Goal: Information Seeking & Learning: Learn about a topic

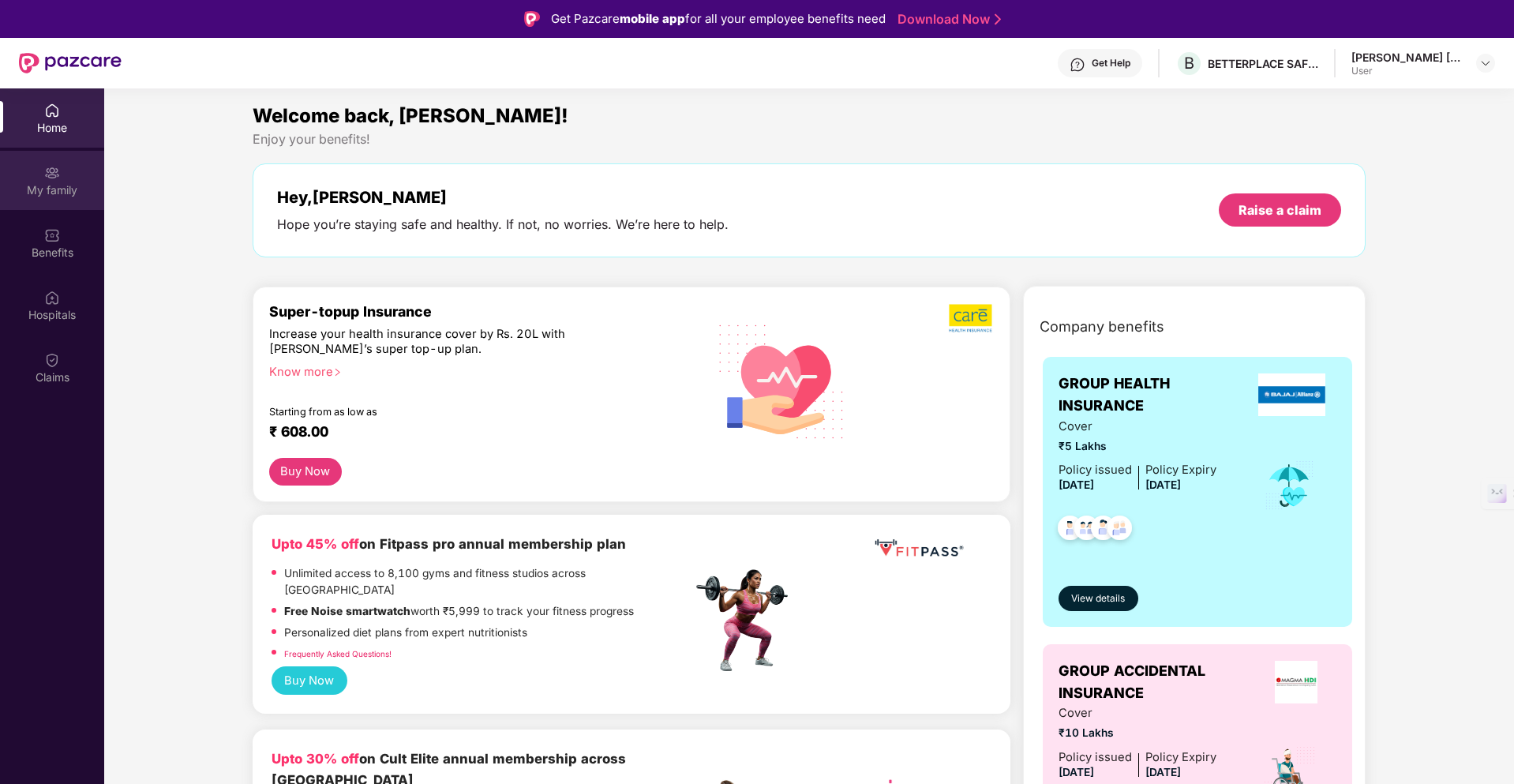
click at [47, 174] on img at bounding box center [52, 173] width 16 height 16
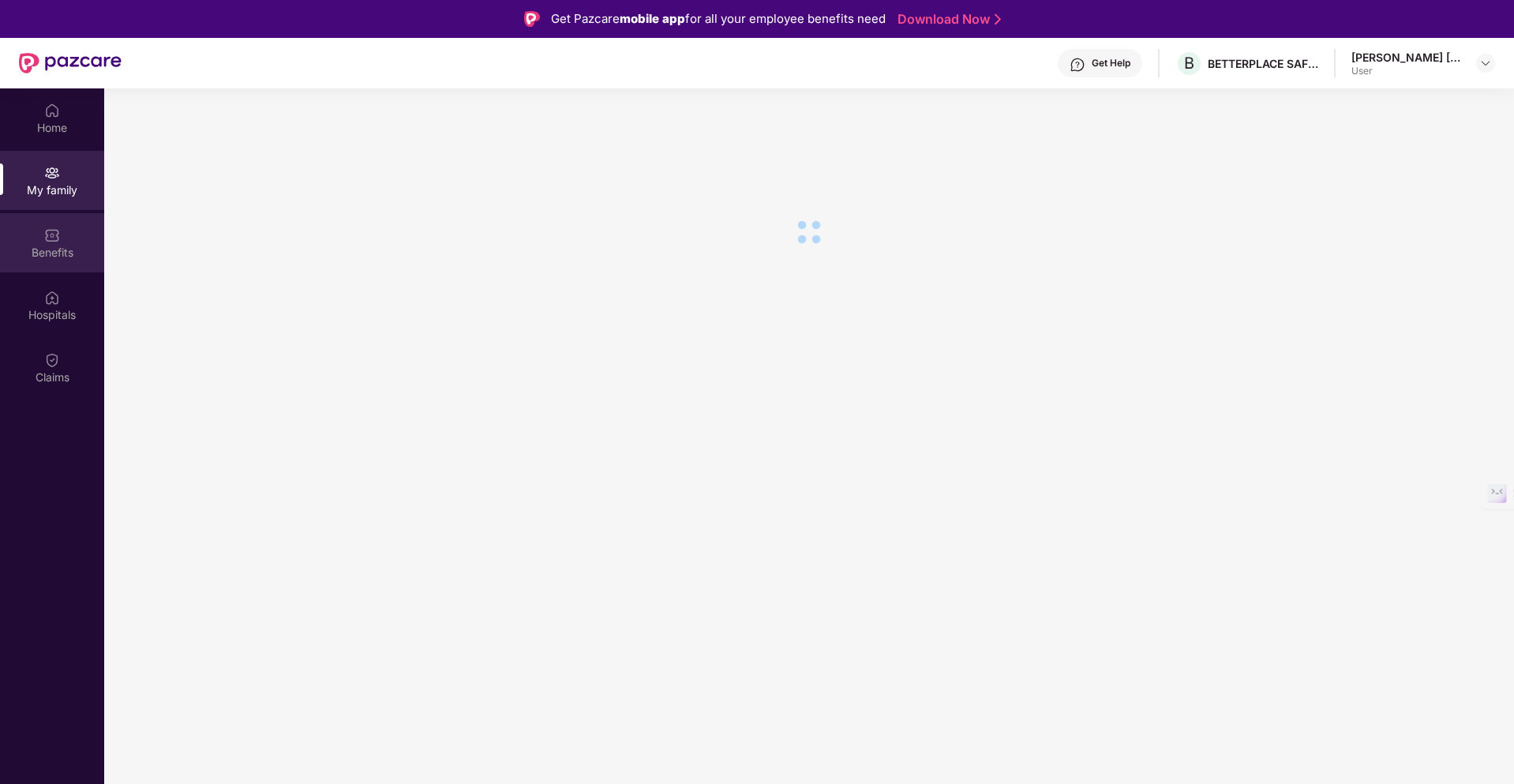
click at [41, 248] on div "Benefits" at bounding box center [52, 252] width 105 height 16
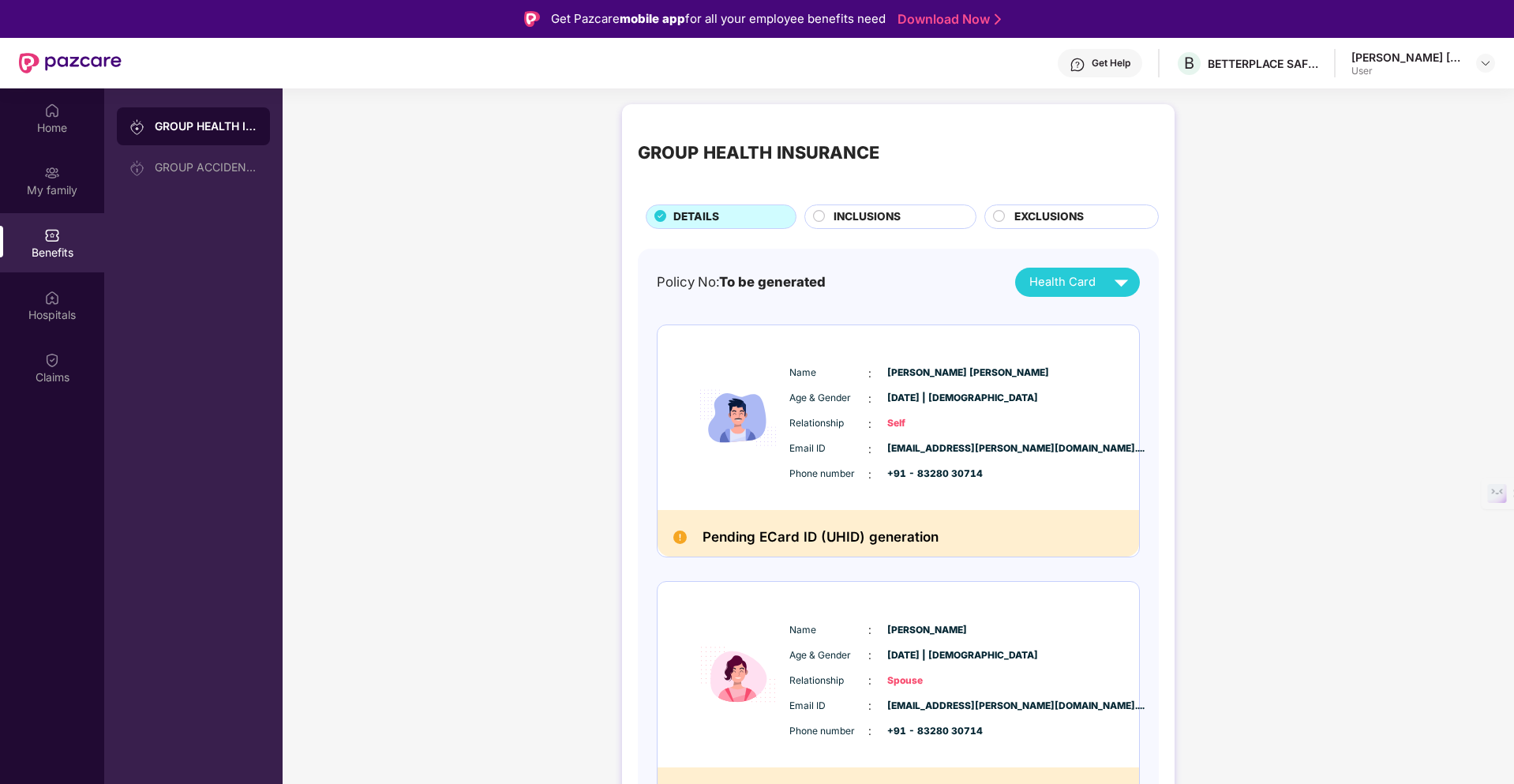
click at [76, 235] on div "Benefits" at bounding box center [52, 242] width 105 height 60
click at [875, 208] on span "INCLUSIONS" at bounding box center [868, 217] width 67 height 18
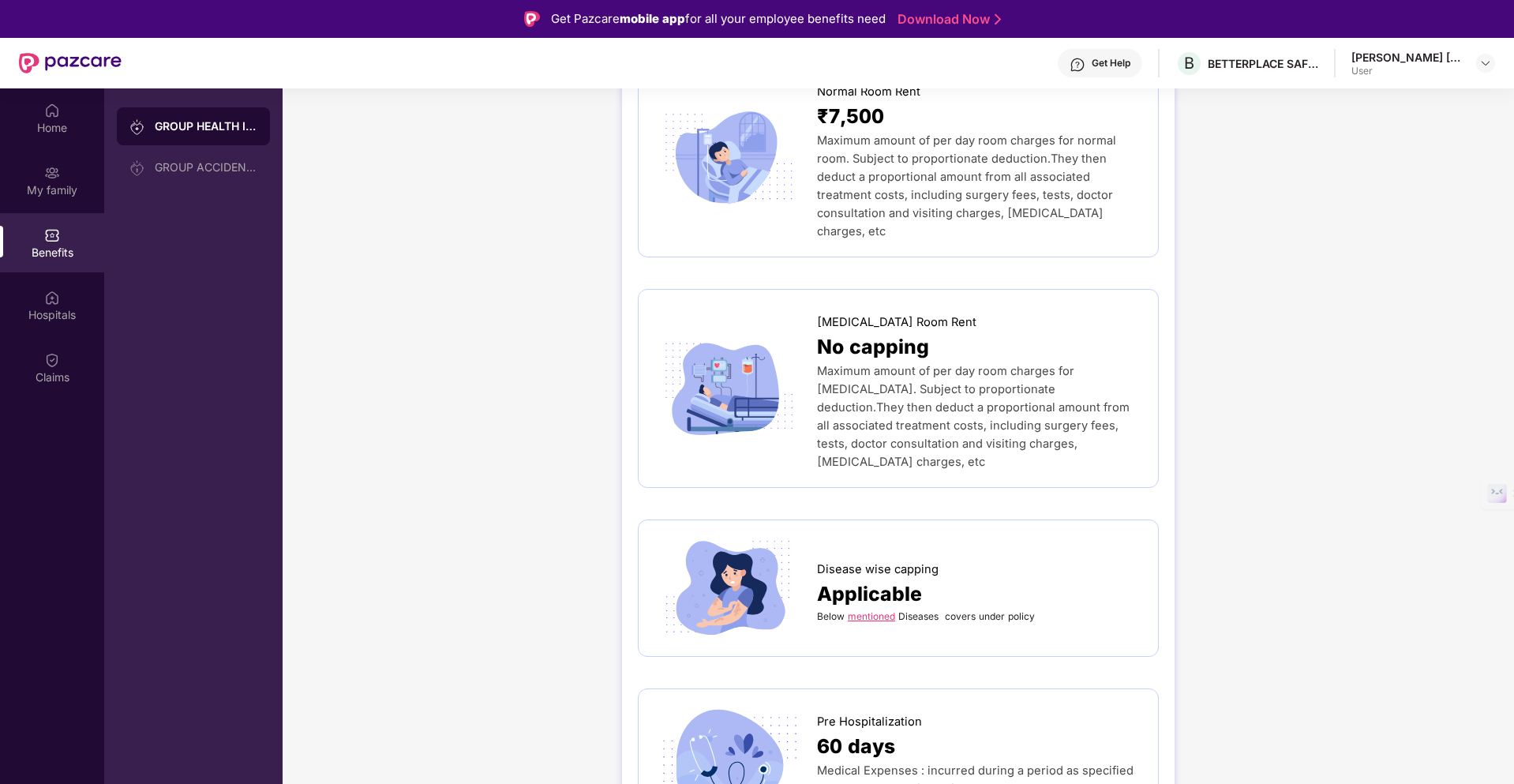
scroll to position [418, 0]
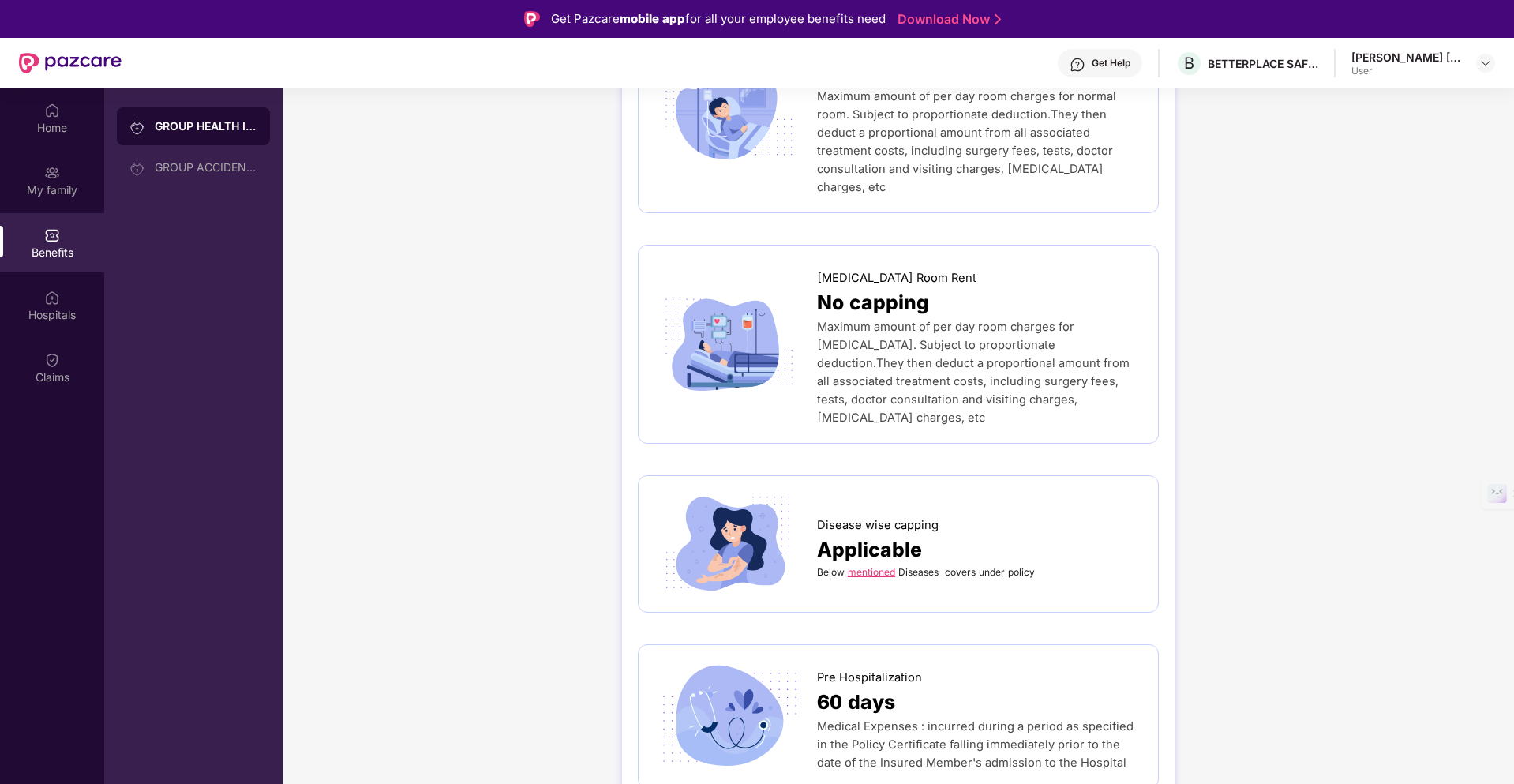
click at [866, 566] on link "mentioned" at bounding box center [871, 572] width 47 height 12
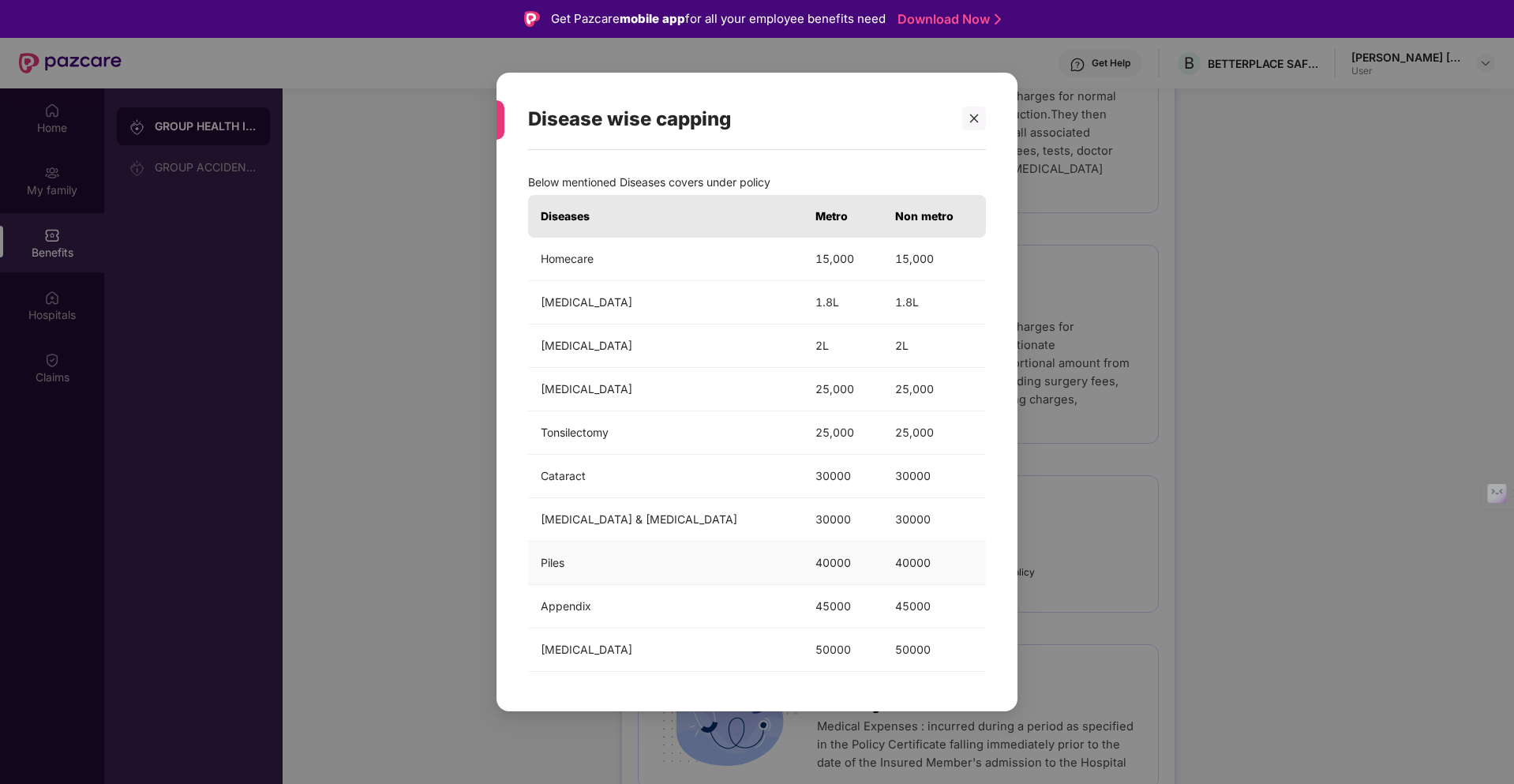
scroll to position [88, 0]
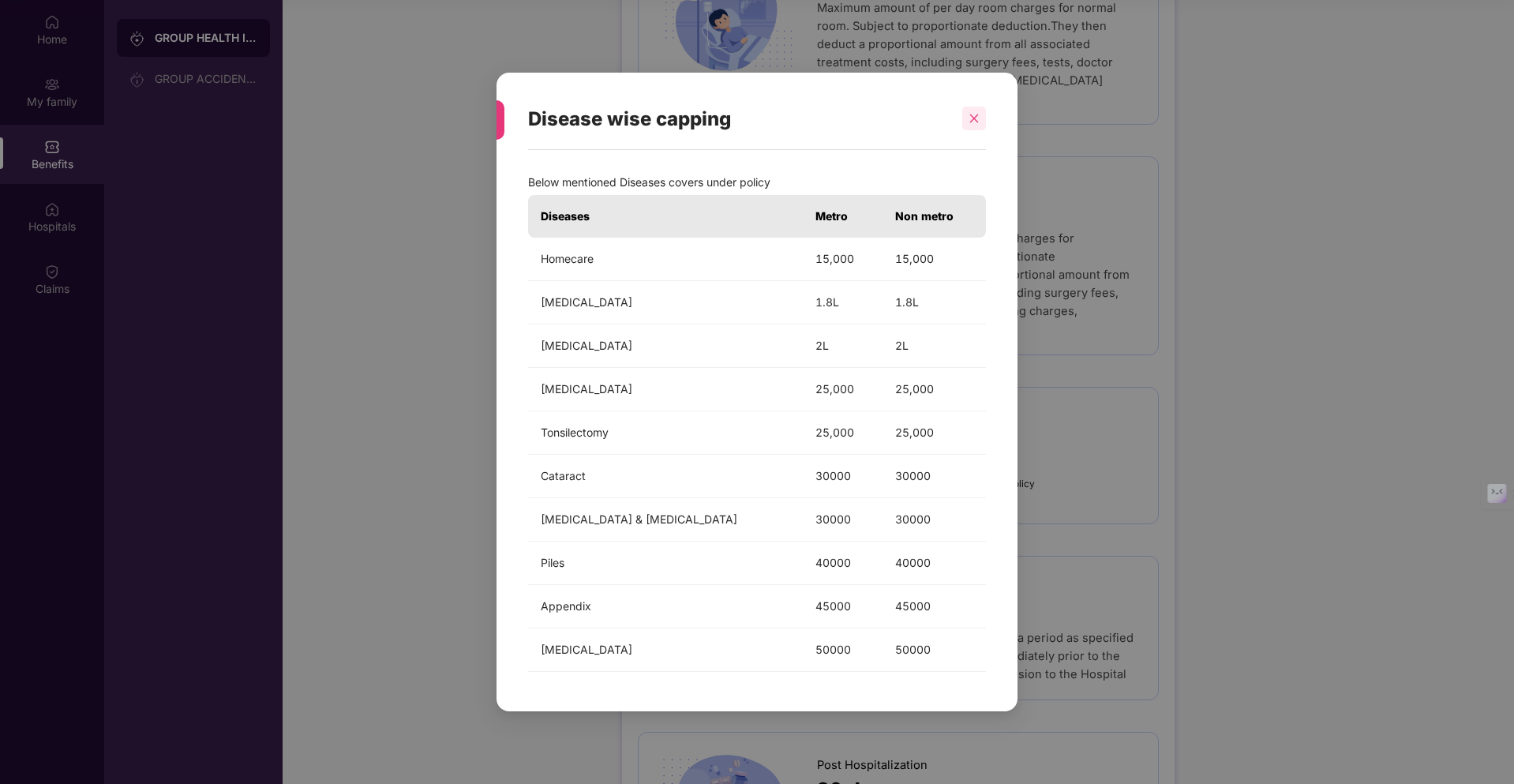
click at [972, 116] on icon "close" at bounding box center [974, 118] width 9 height 9
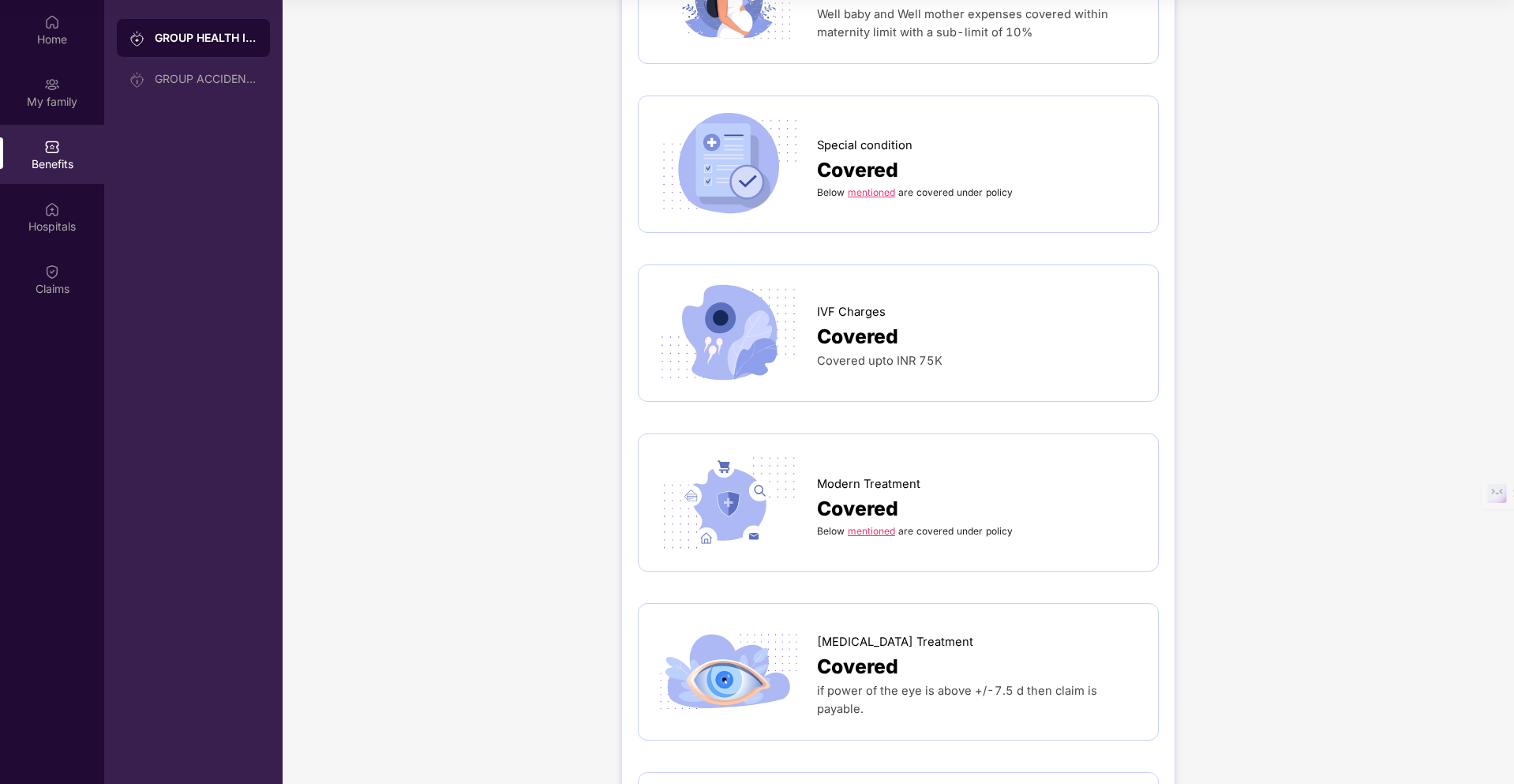
scroll to position [2968, 0]
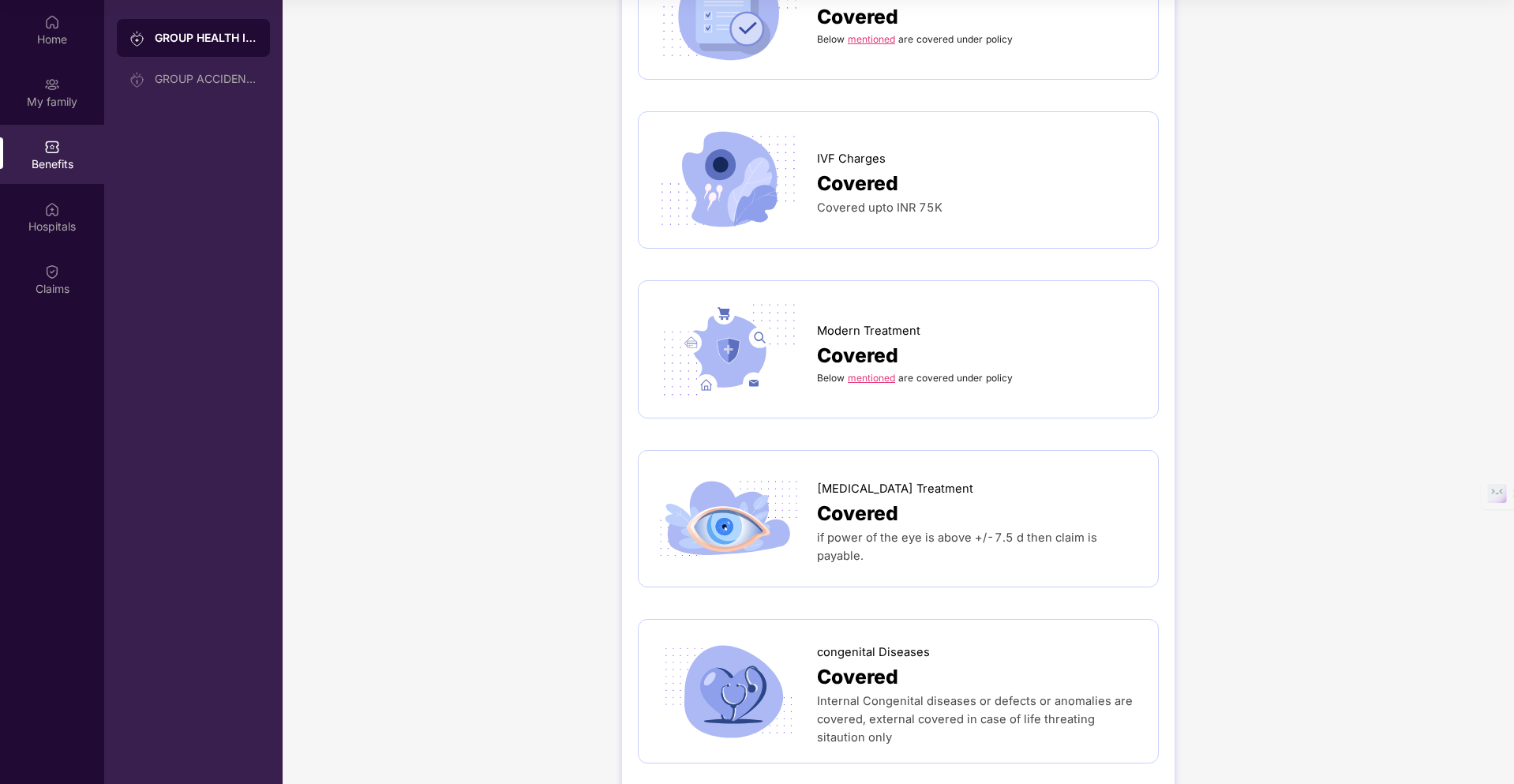
click at [861, 371] on link "mentioned" at bounding box center [871, 377] width 47 height 12
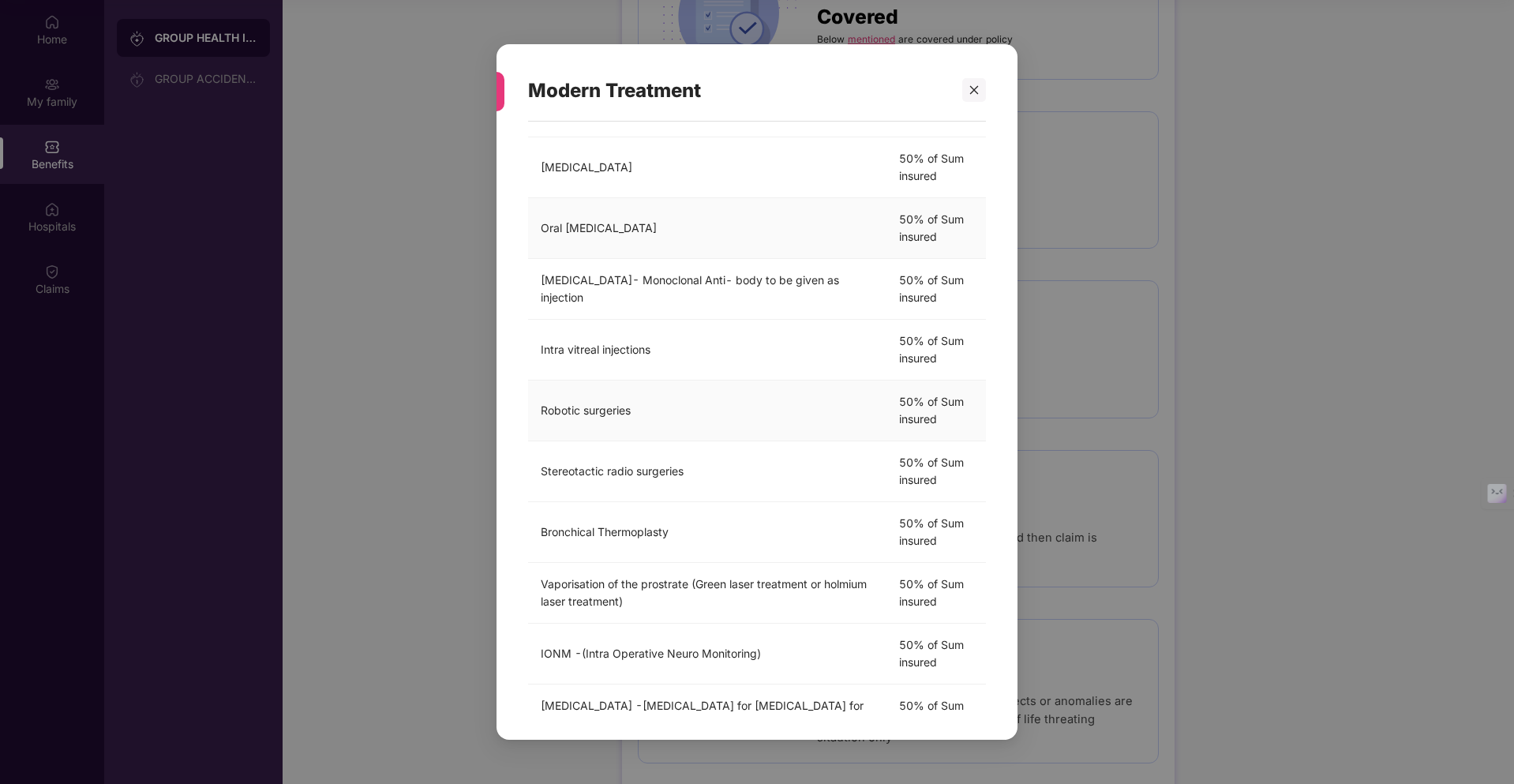
scroll to position [239, 0]
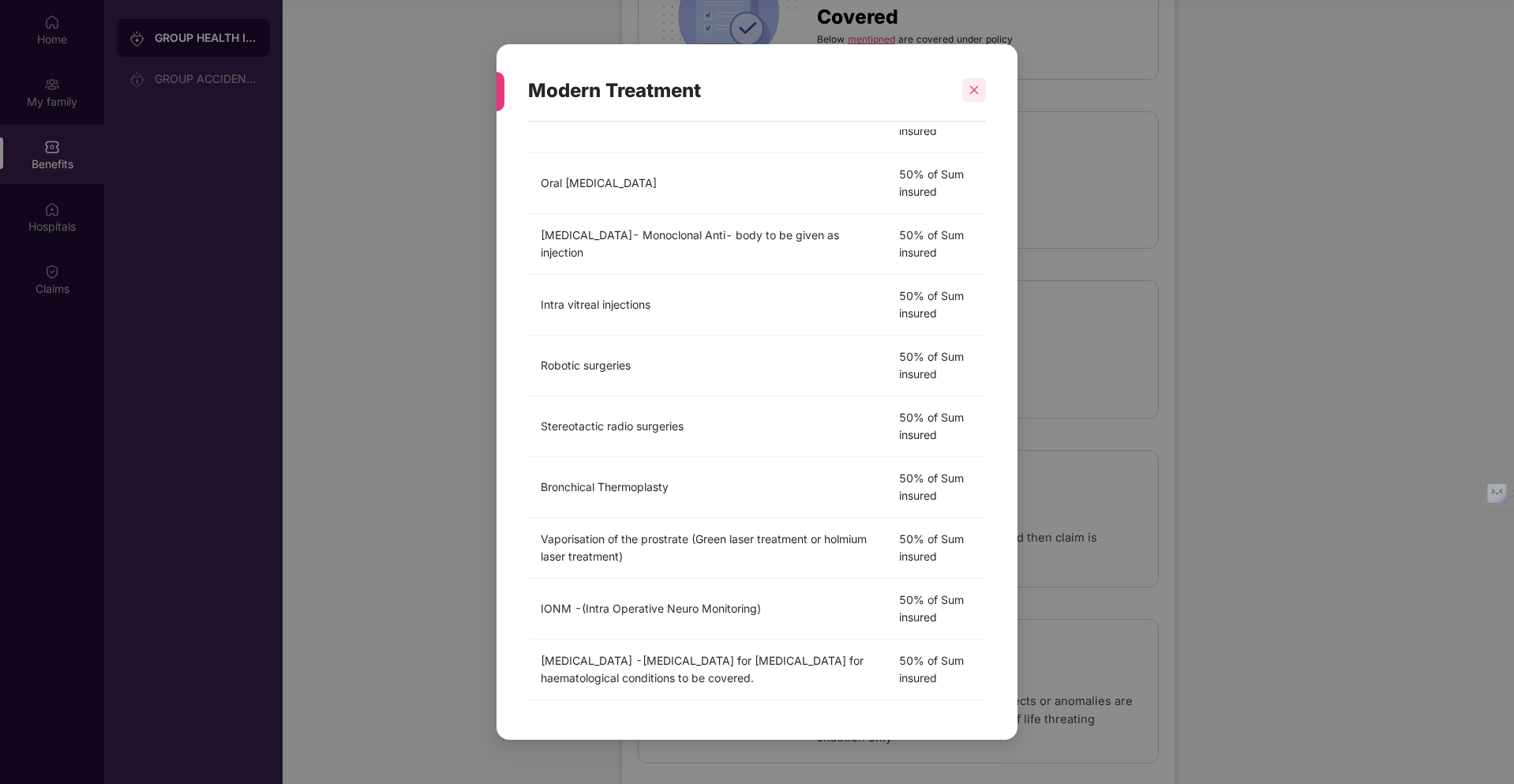
click at [971, 88] on icon "close" at bounding box center [974, 89] width 11 height 11
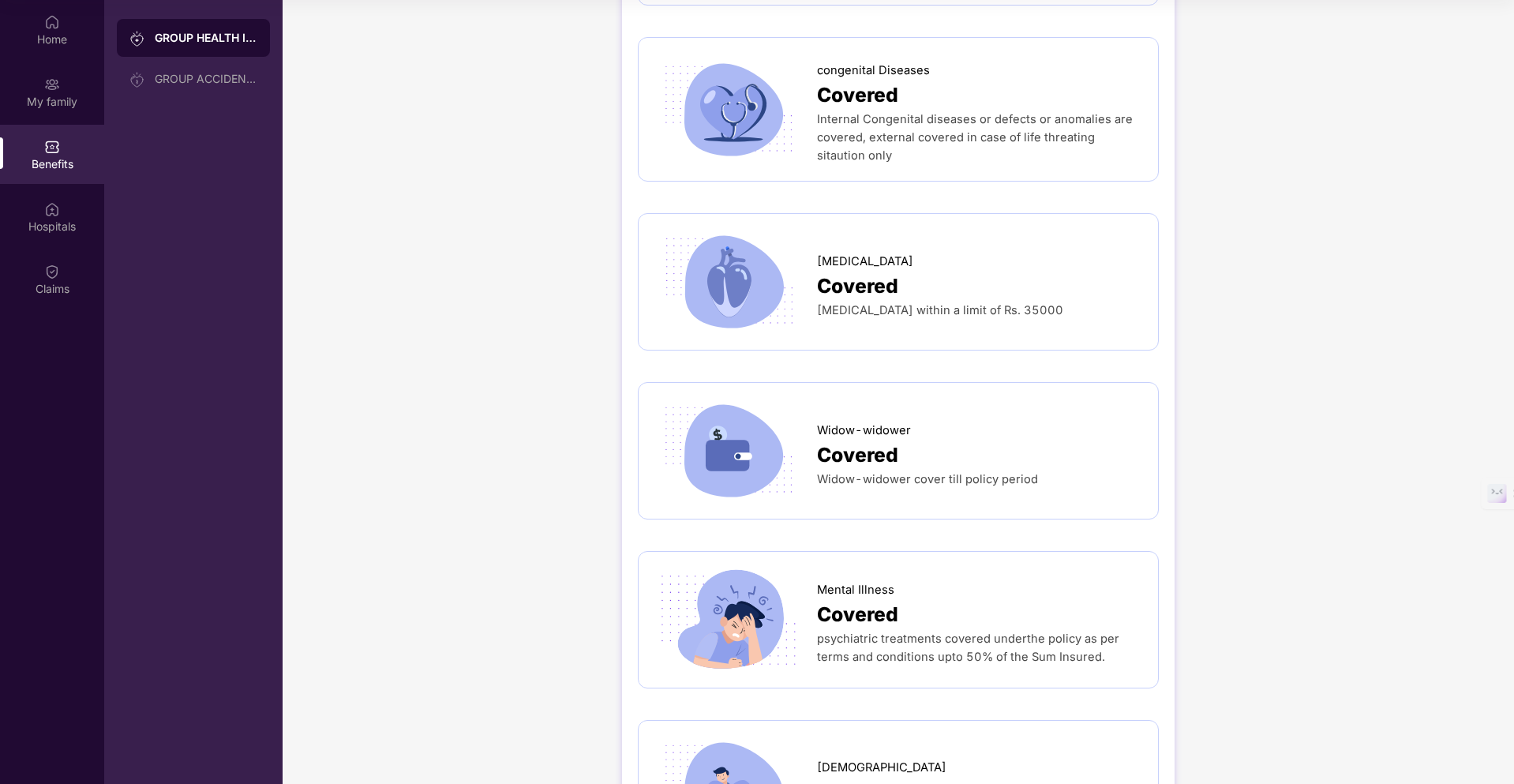
scroll to position [3652, 0]
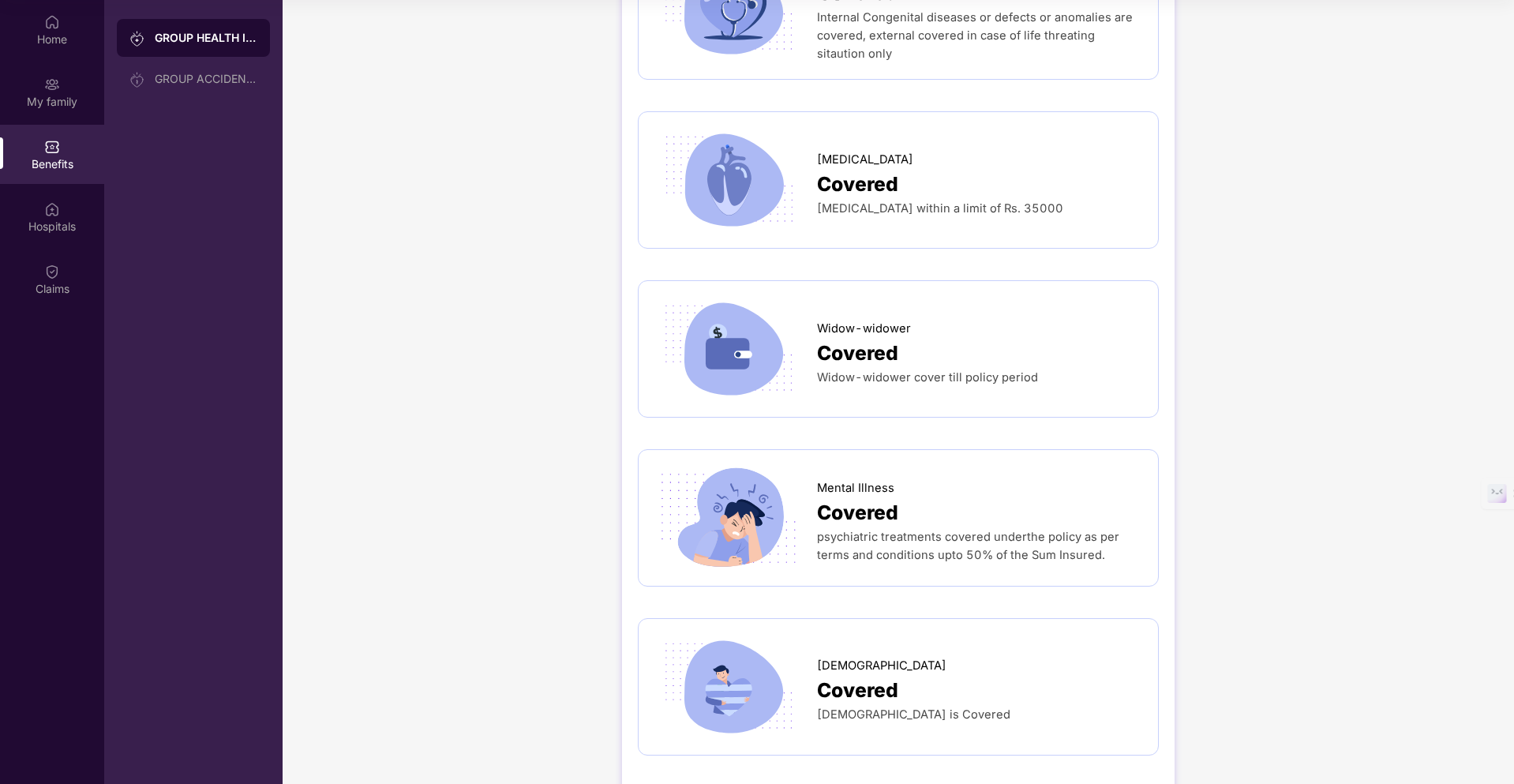
click at [954, 530] on span "psychiatric treatments covered underthe policy as per terms and conditions upto…" at bounding box center [968, 545] width 302 height 32
click at [923, 498] on div "Covered" at bounding box center [980, 512] width 326 height 30
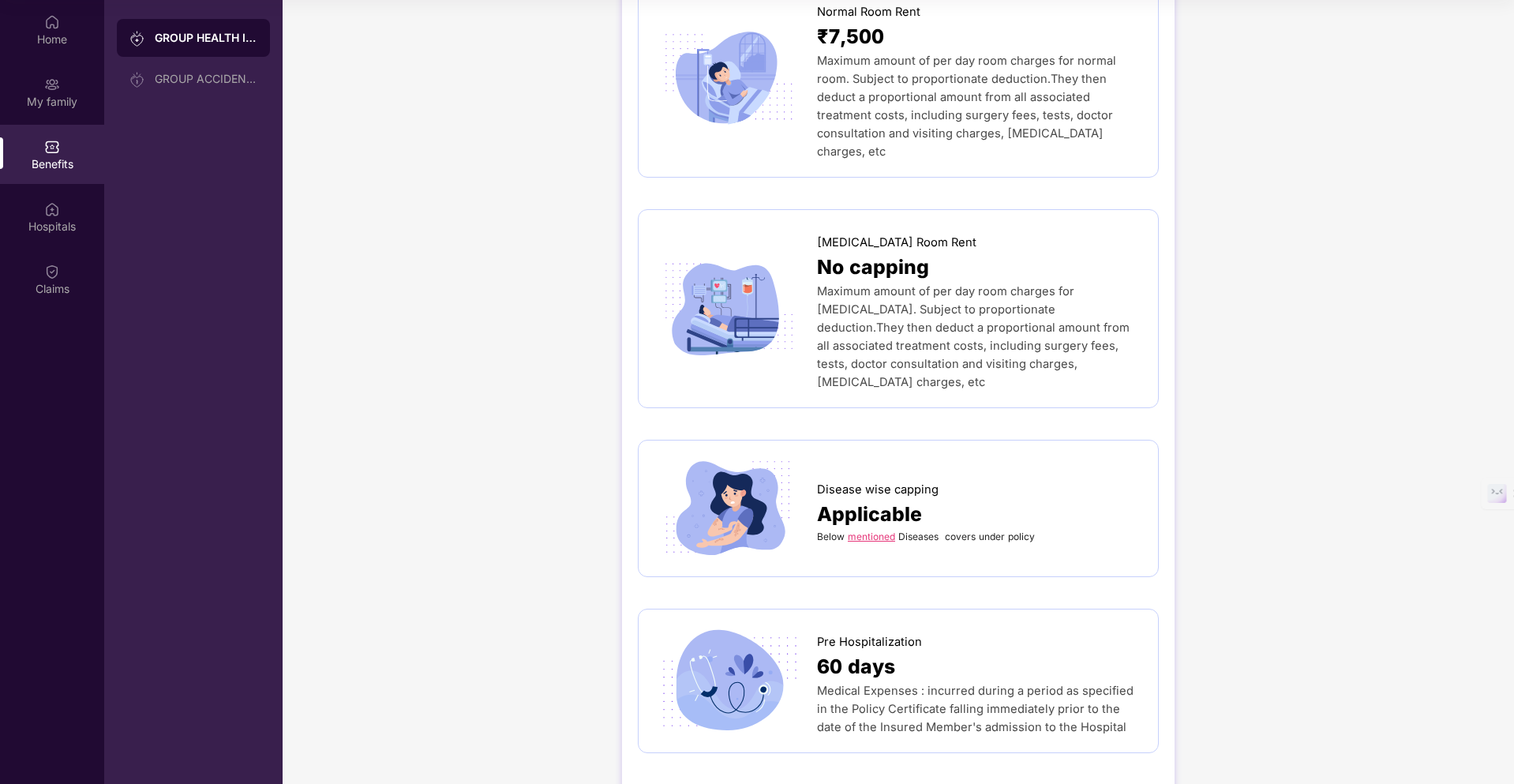
scroll to position [0, 0]
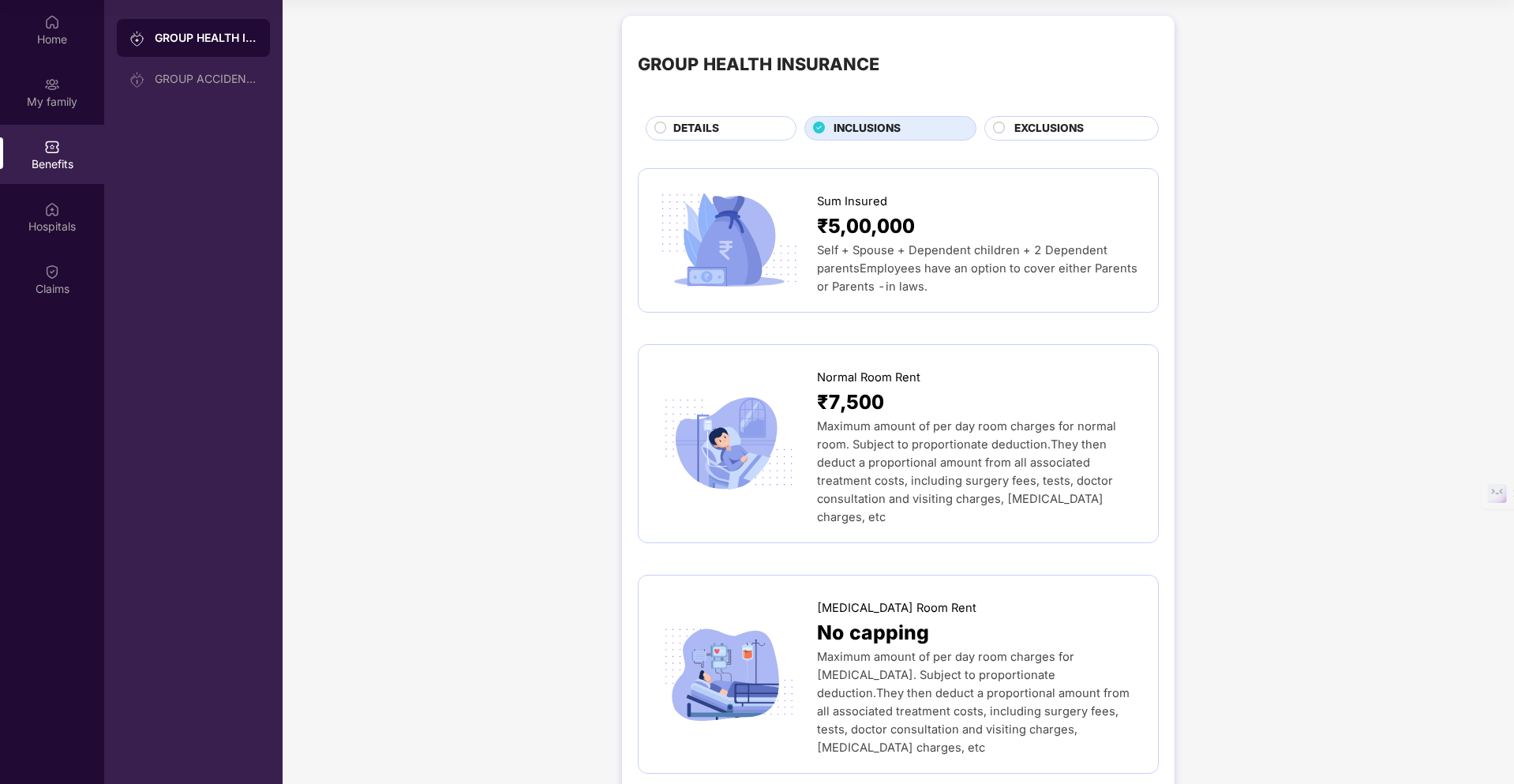
click at [1014, 138] on div "EXCLUSIONS" at bounding box center [1078, 130] width 144 height 20
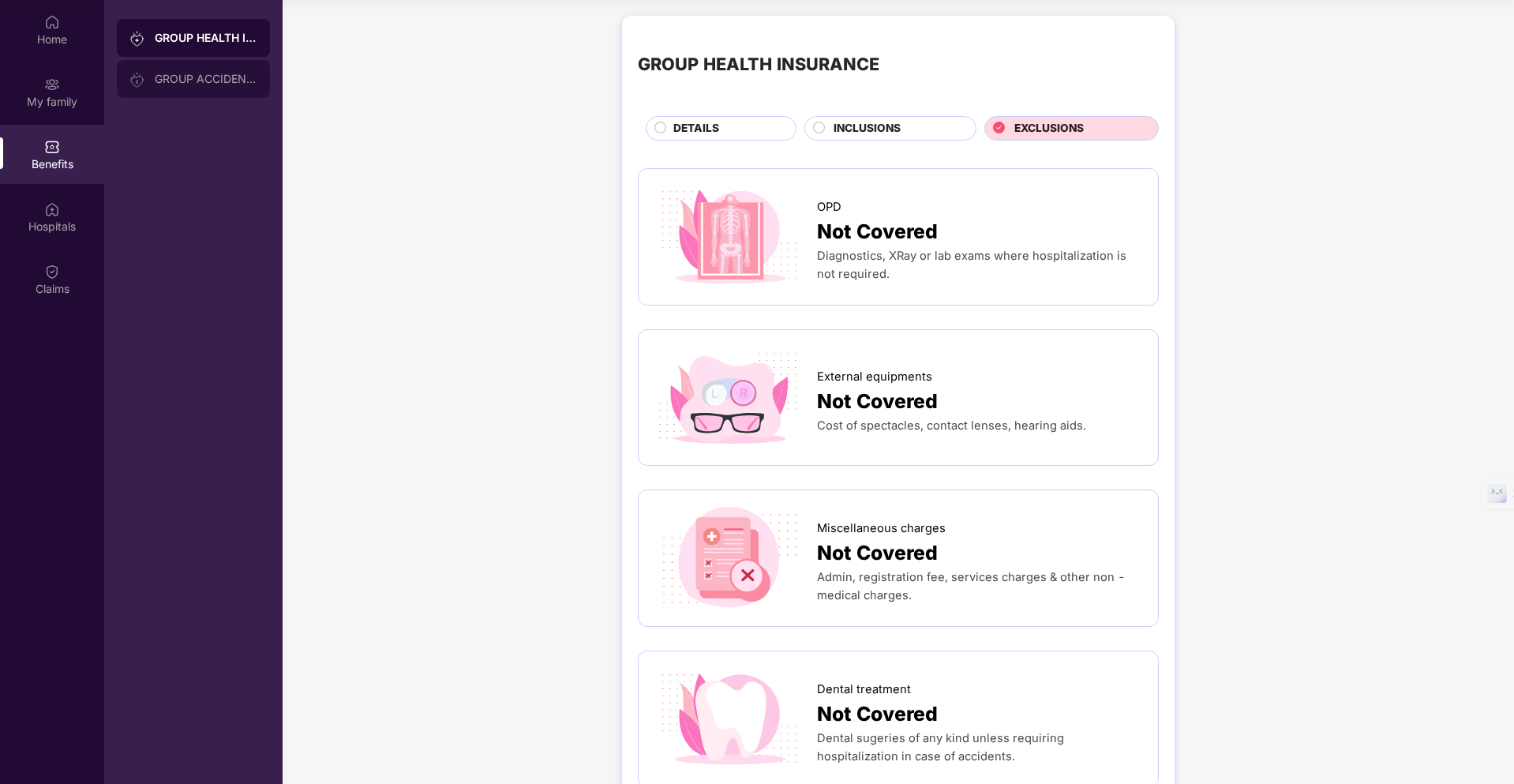
click at [215, 73] on div "GROUP ACCIDENTAL INSURANCE" at bounding box center [205, 78] width 103 height 13
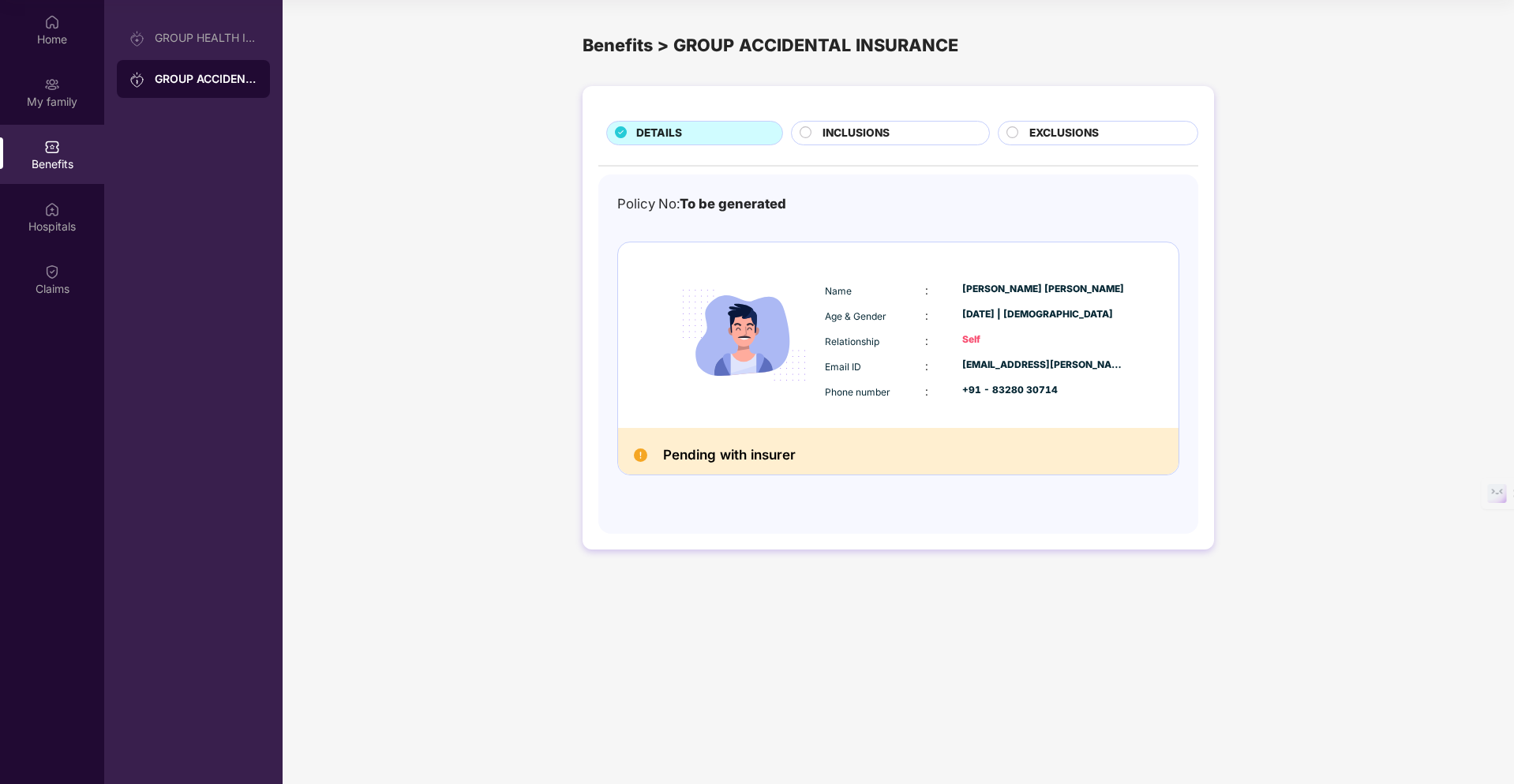
click at [861, 118] on div "DETAILS INCLUSIONS EXCLUSIONS Policy No: To be generated Name : [PERSON_NAME] […" at bounding box center [899, 318] width 632 height 463
click at [858, 129] on span "INCLUSIONS" at bounding box center [856, 134] width 67 height 18
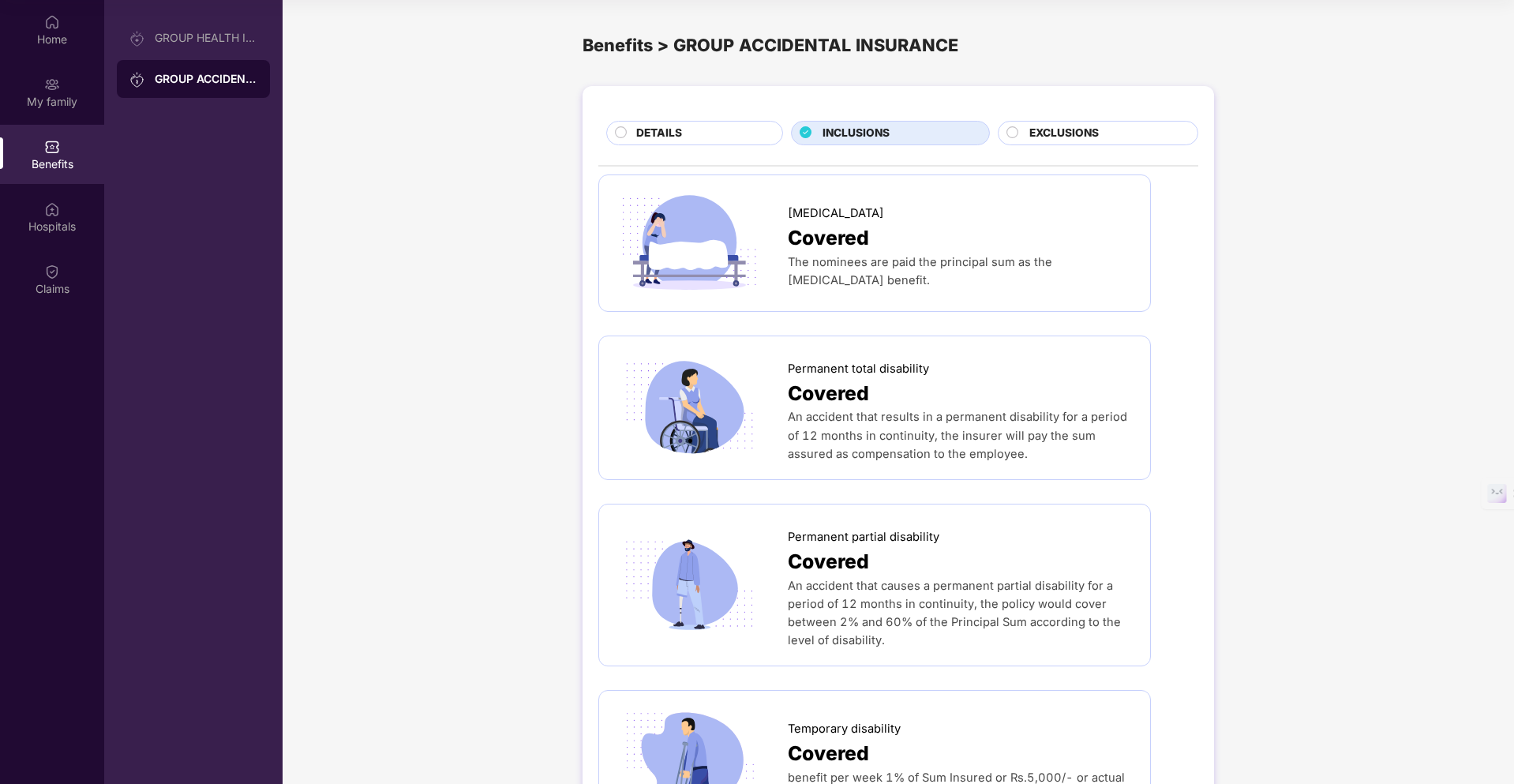
click at [1065, 124] on div "EXCLUSIONS" at bounding box center [1097, 133] width 200 height 24
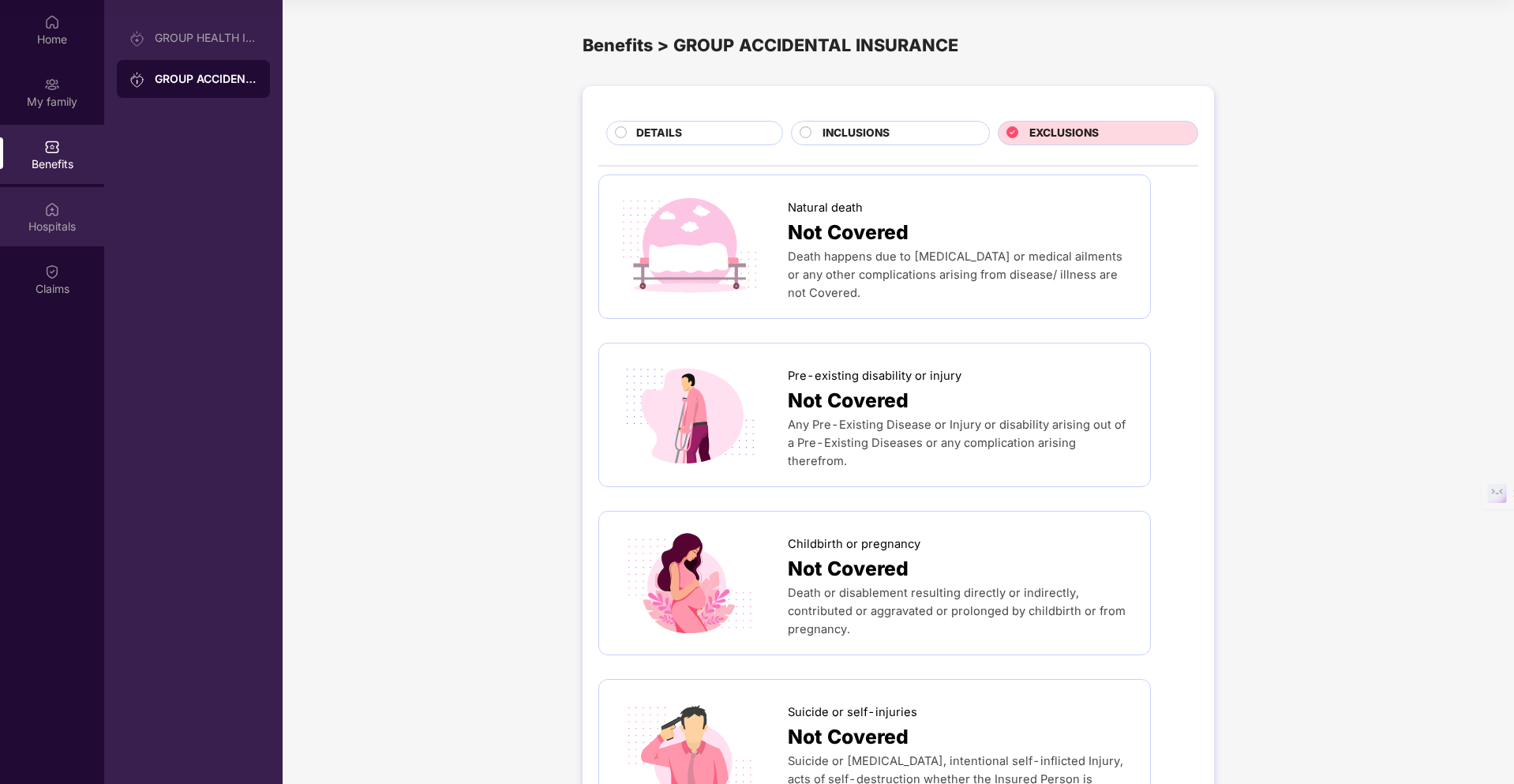
click at [45, 222] on div "Hospitals" at bounding box center [52, 227] width 105 height 16
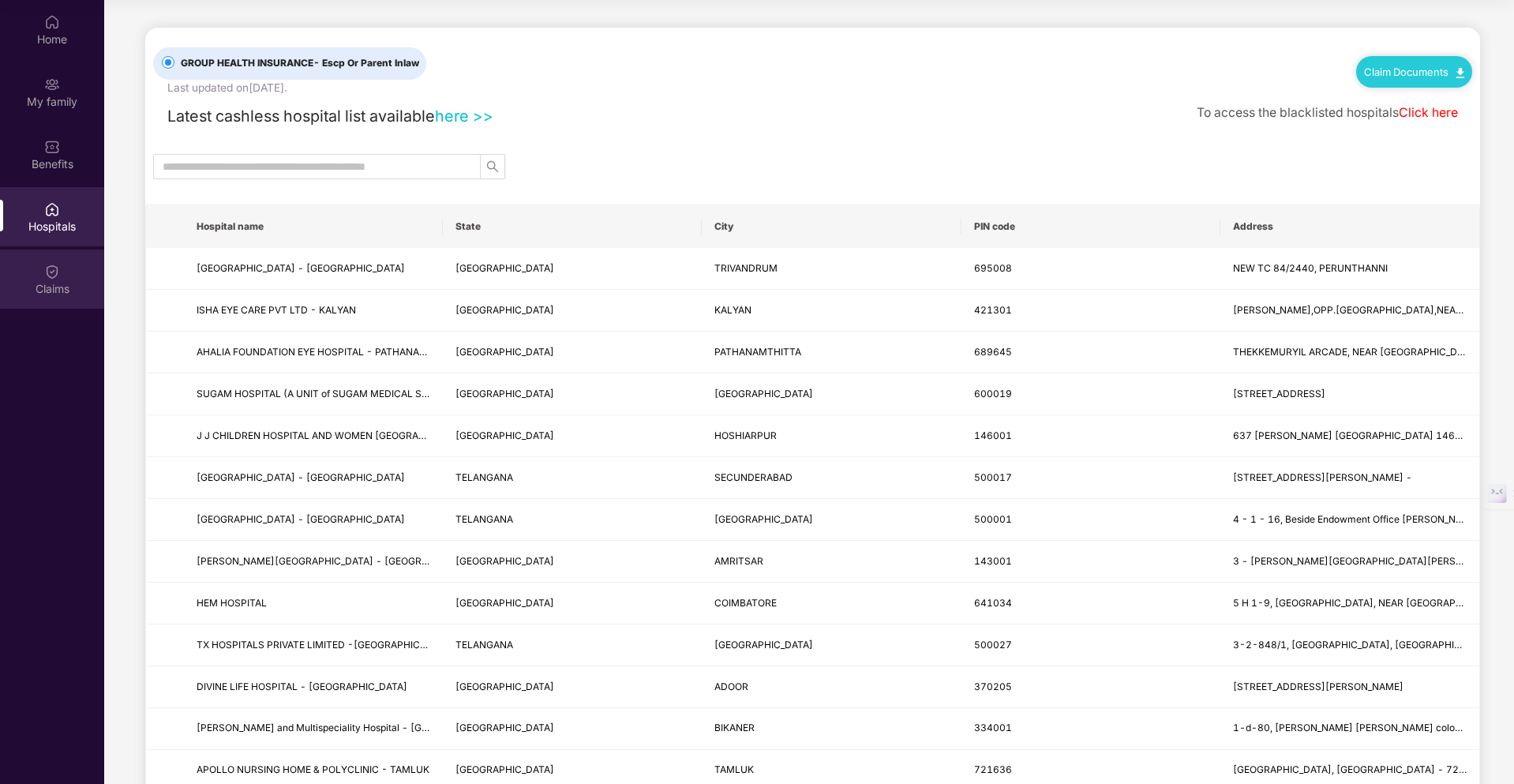
click at [50, 277] on img at bounding box center [52, 272] width 16 height 16
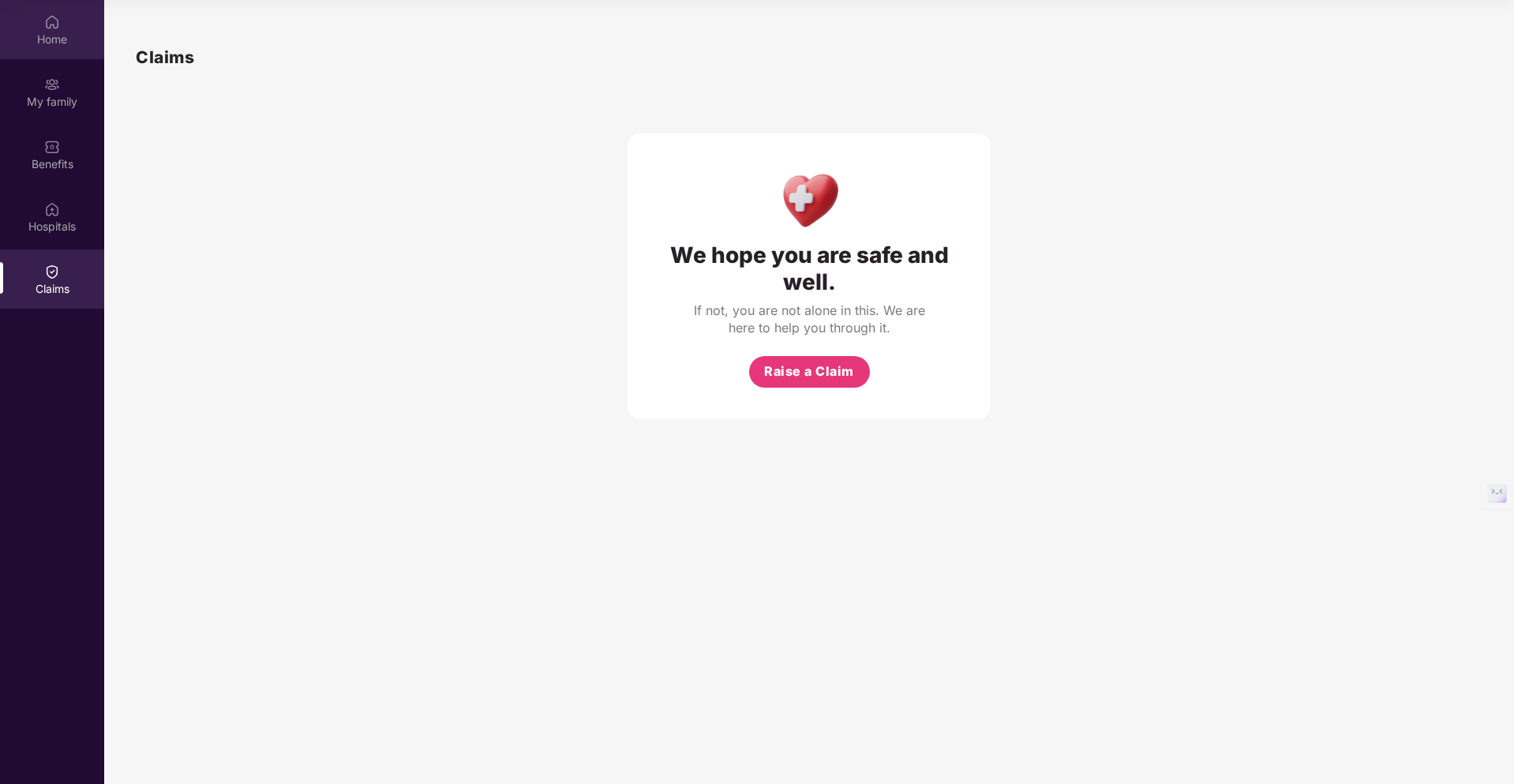
click at [63, 39] on div "Home" at bounding box center [52, 39] width 105 height 16
